Goal: Task Accomplishment & Management: Complete application form

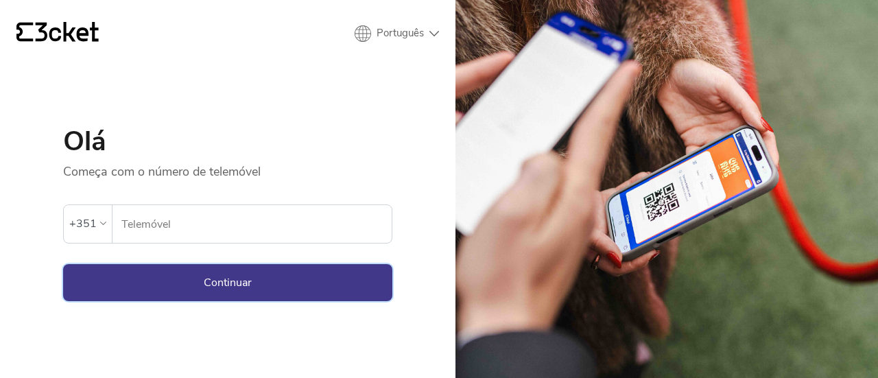
click at [211, 282] on button "Continuar" at bounding box center [227, 282] width 329 height 37
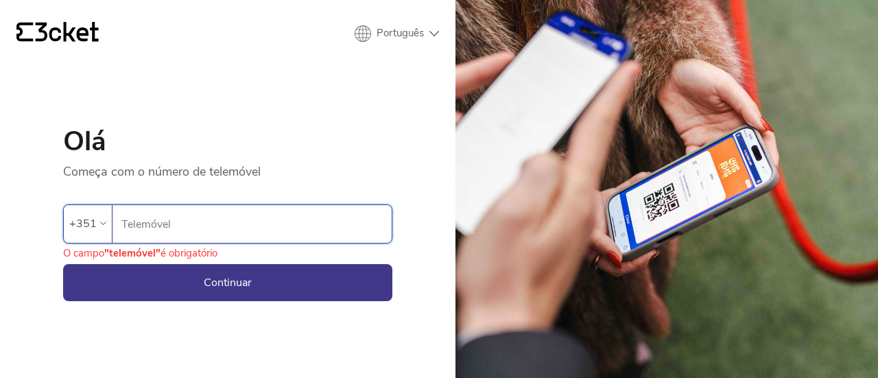
click at [187, 219] on input "Telemóvel" at bounding box center [256, 224] width 271 height 38
type input "925748595"
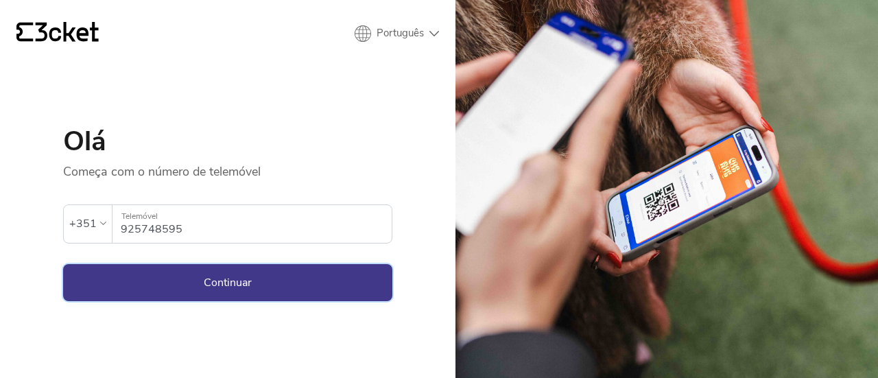
click at [233, 273] on button "Continuar" at bounding box center [227, 282] width 329 height 37
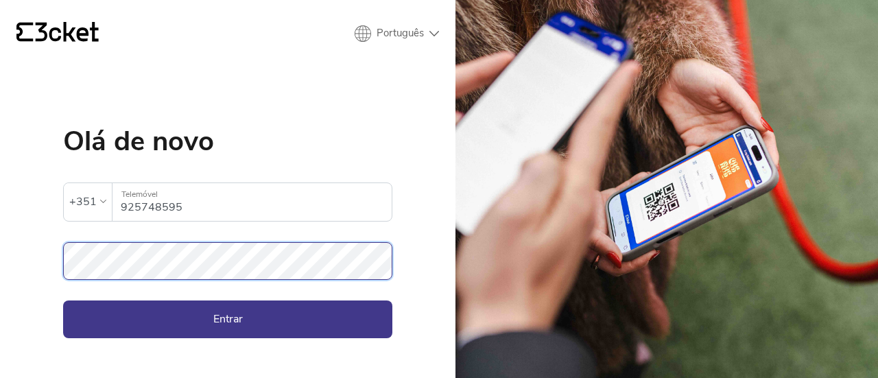
click at [63, 301] on button "Entrar" at bounding box center [227, 319] width 329 height 37
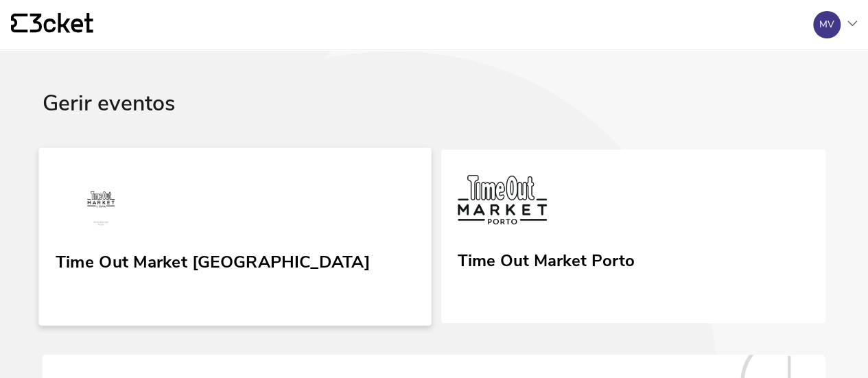
click at [138, 244] on link "Time Out Market [GEOGRAPHIC_DATA]" at bounding box center [234, 237] width 392 height 178
